Goal: Transaction & Acquisition: Purchase product/service

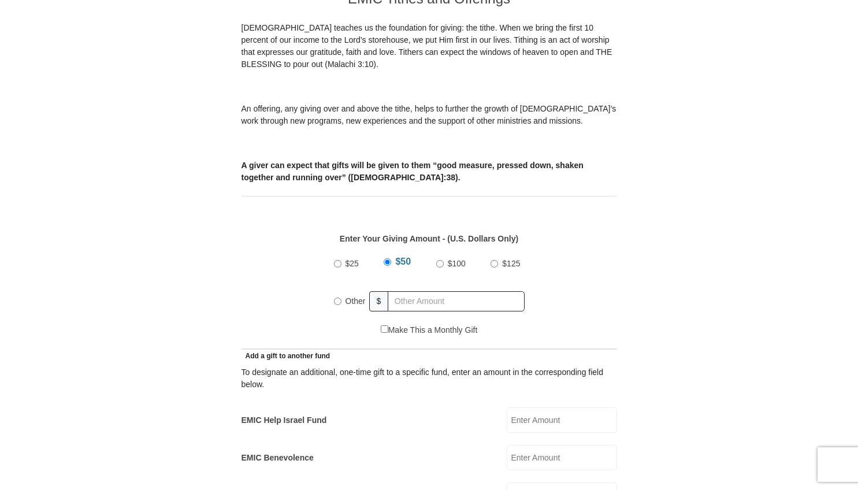
click at [337, 297] on input "Other" at bounding box center [338, 301] width 8 height 8
radio input "true"
click at [404, 291] on input "text" at bounding box center [458, 301] width 132 height 20
type input "10"
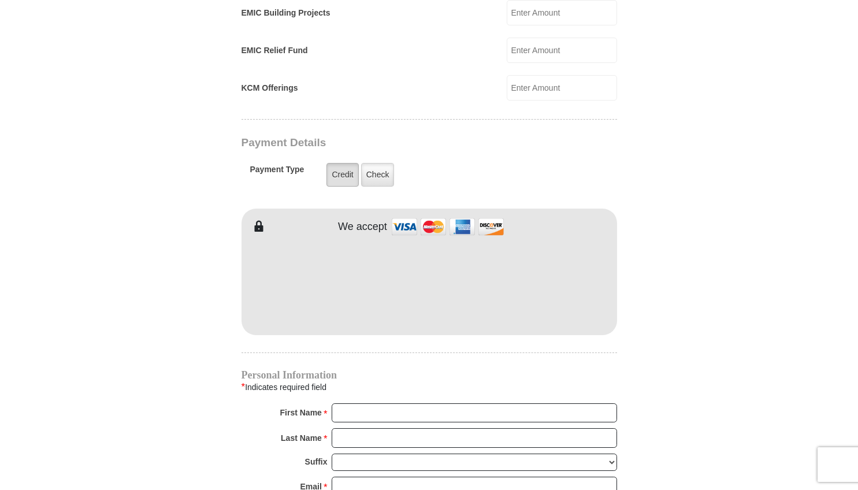
scroll to position [829, 0]
click at [346, 165] on label "Credit" at bounding box center [342, 174] width 32 height 24
click at [0, 0] on input "Credit" at bounding box center [0, 0] width 0 height 0
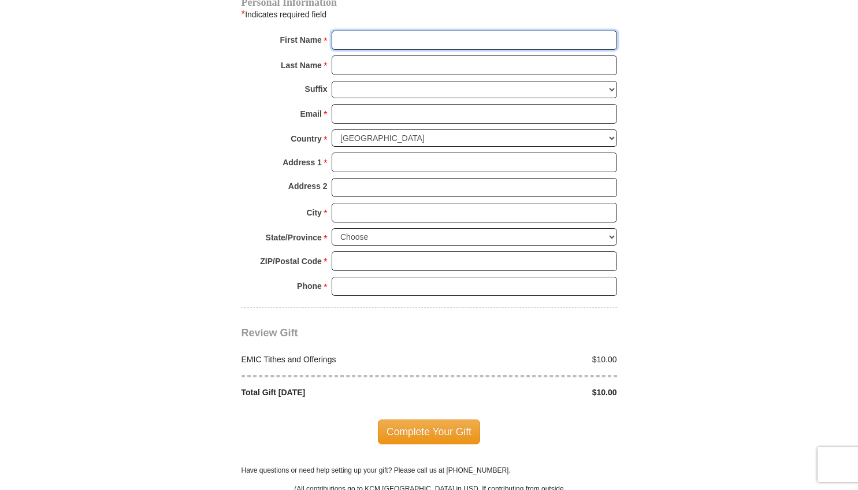
scroll to position [1203, 0]
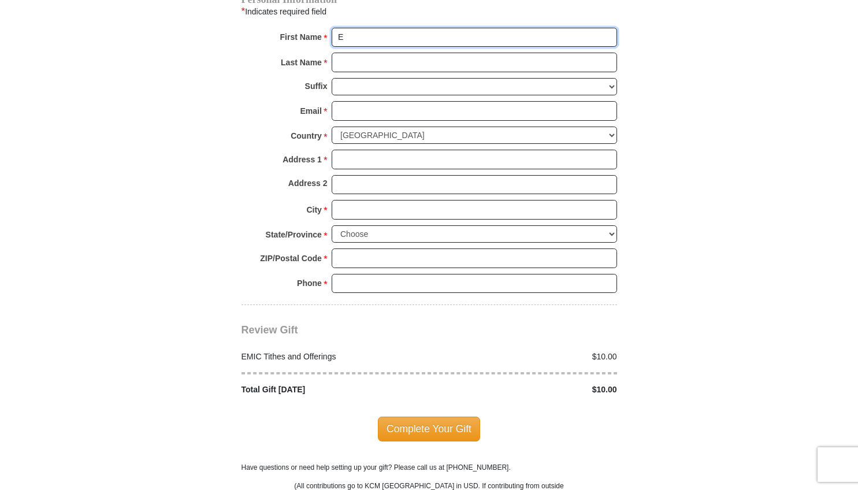
type input "[PERSON_NAME]"
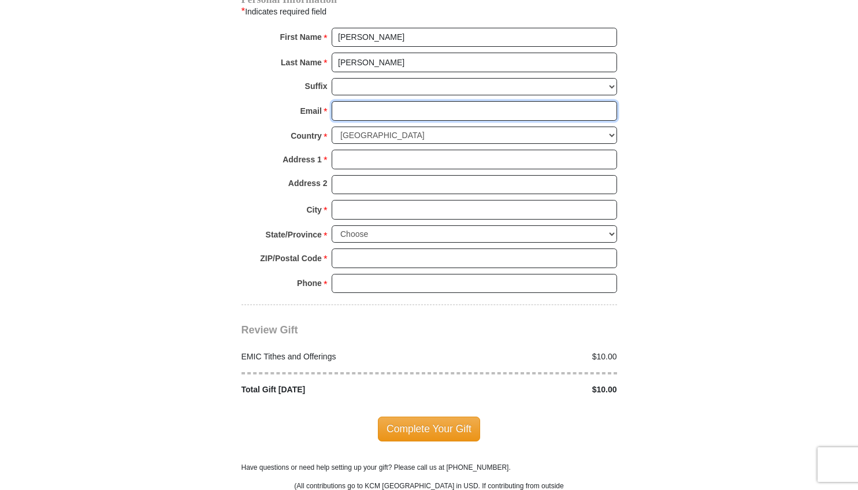
type input "[EMAIL_ADDRESS][DOMAIN_NAME]"
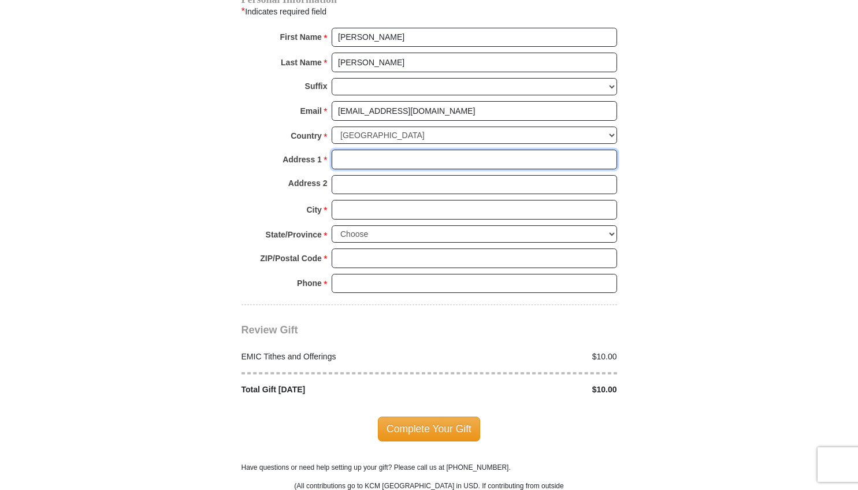
type input "[STREET_ADDRESS][DEMOGRAPHIC_DATA]"
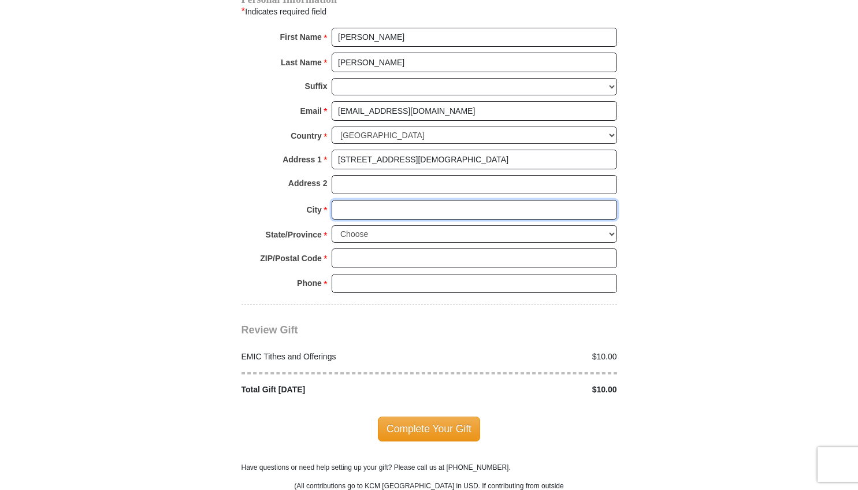
type input "[GEOGRAPHIC_DATA]"
select select "OH"
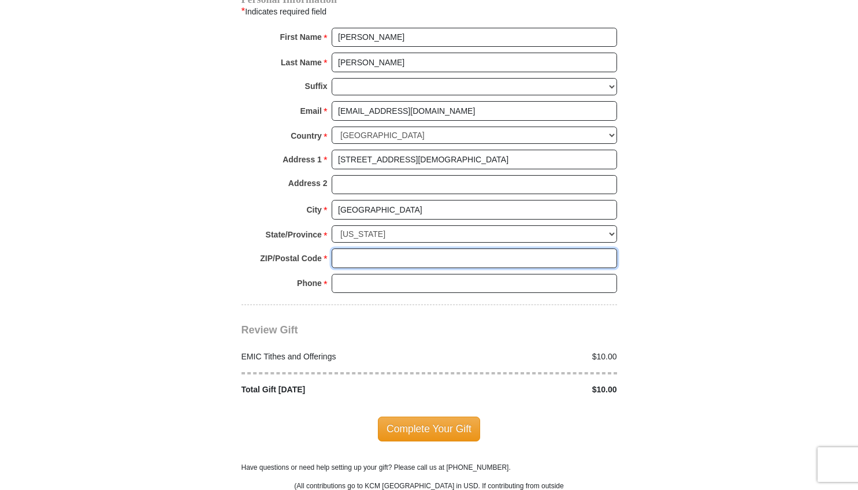
type input "44721"
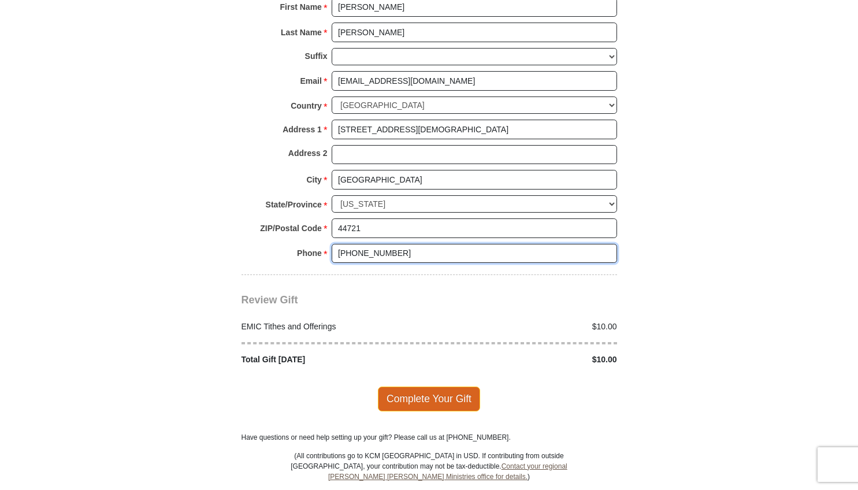
scroll to position [1236, 0]
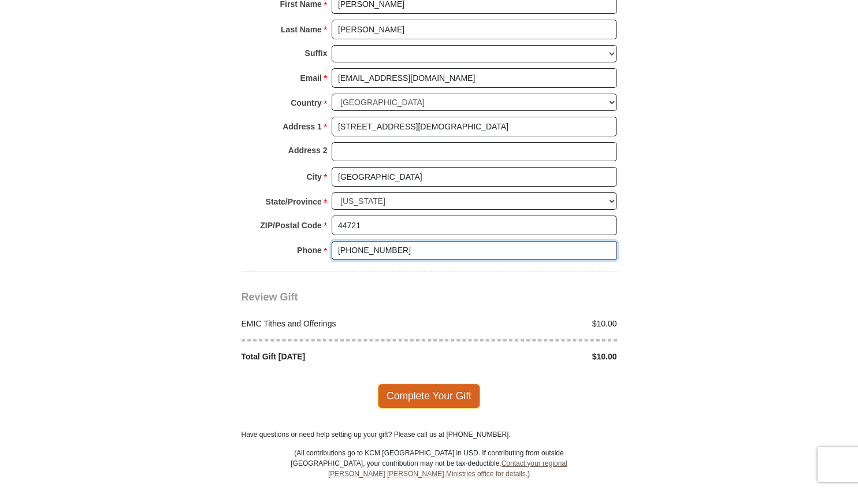
type input "[PHONE_NUMBER]"
click at [433, 383] on span "Complete Your Gift" at bounding box center [429, 395] width 102 height 24
